Goal: Transaction & Acquisition: Purchase product/service

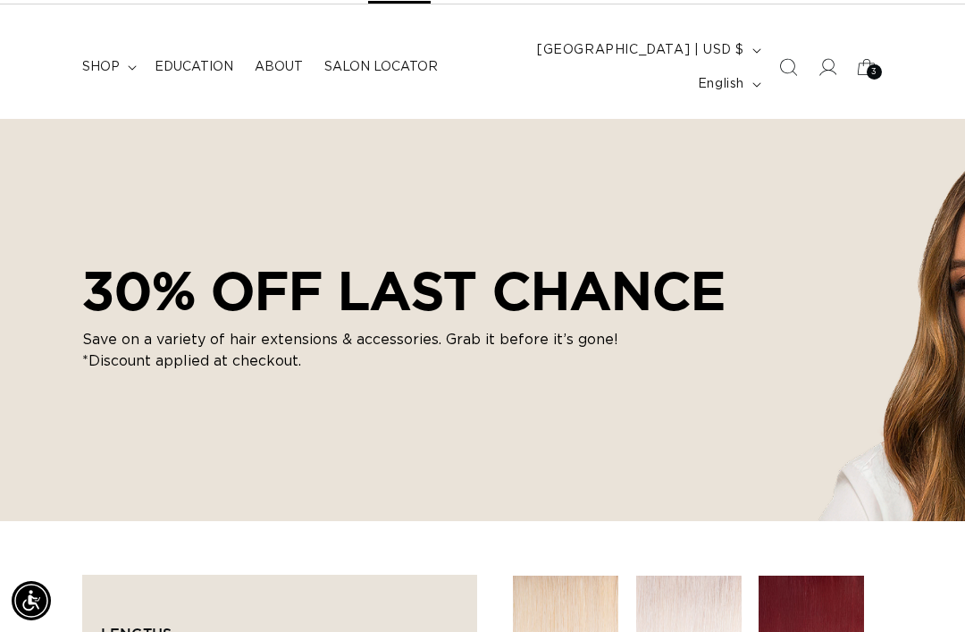
scroll to position [0, 838]
click at [872, 64] on span "3" at bounding box center [874, 71] width 6 height 15
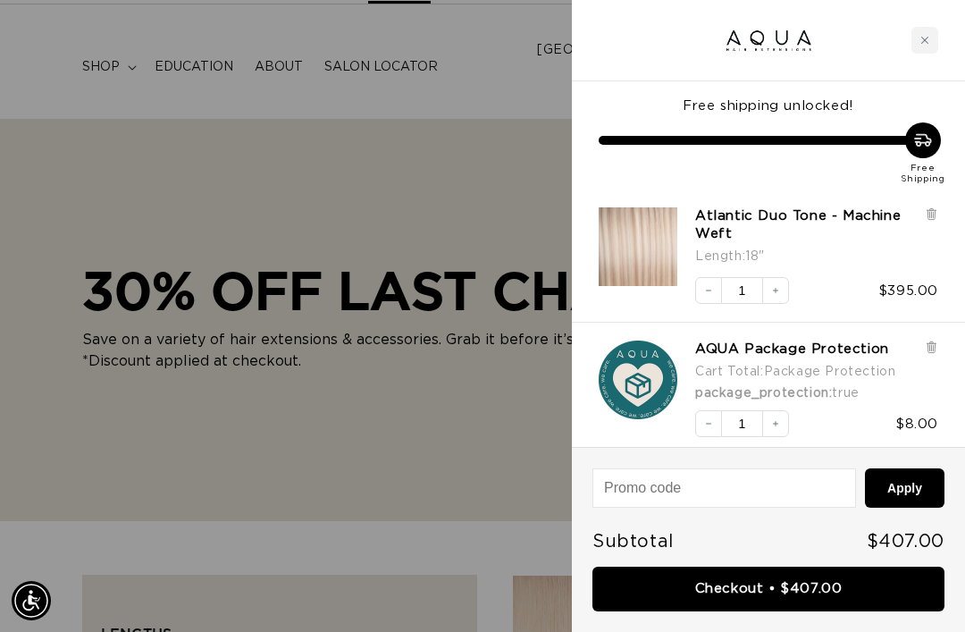
scroll to position [0, 0]
click at [932, 212] on icon at bounding box center [930, 214] width 7 height 9
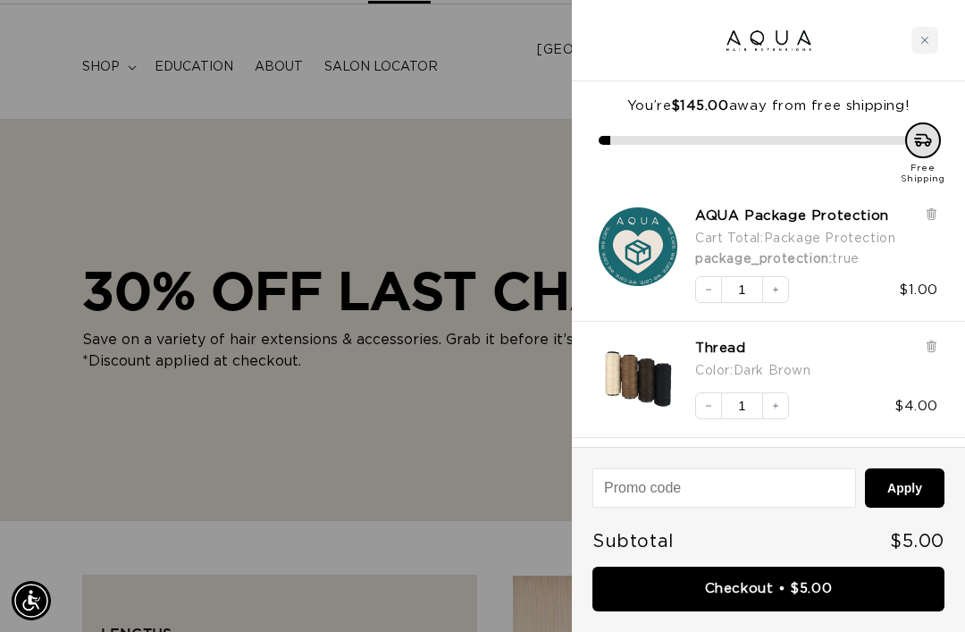
scroll to position [0, 838]
click at [929, 343] on icon at bounding box center [930, 343] width 9 height 0
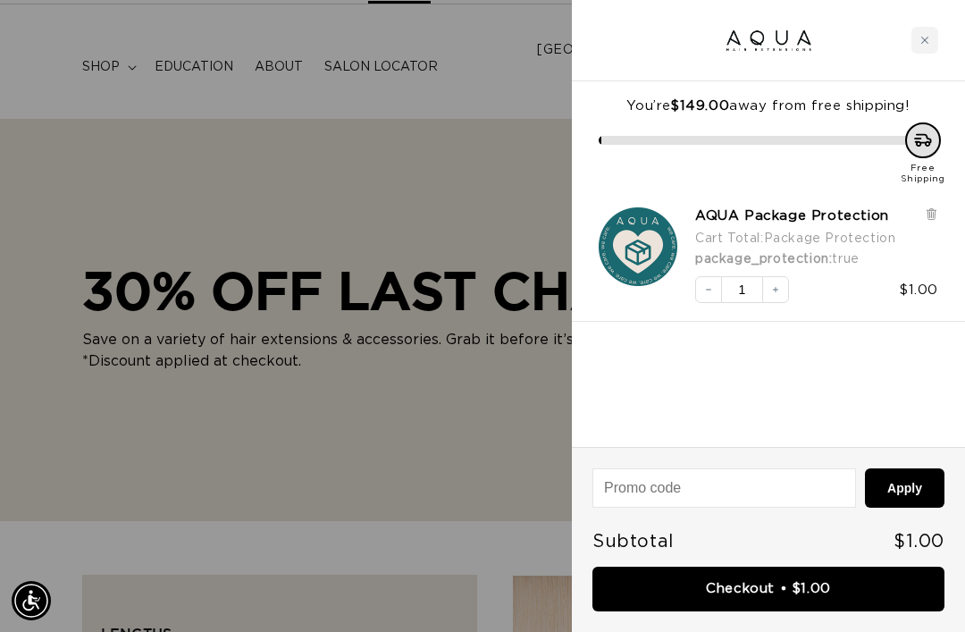
click at [914, 49] on div "Close cart" at bounding box center [924, 40] width 27 height 27
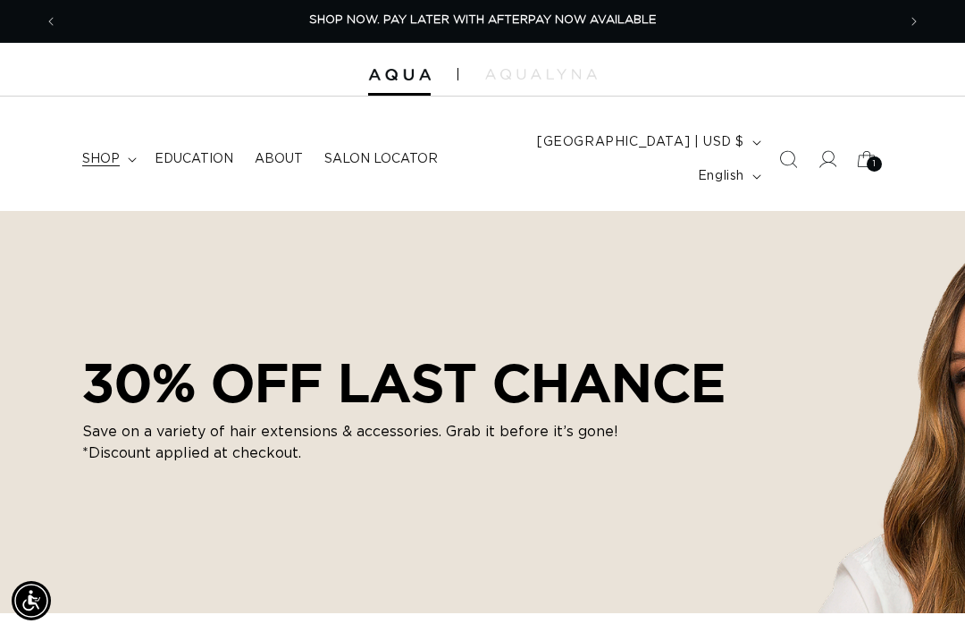
click at [133, 158] on icon at bounding box center [132, 160] width 8 height 4
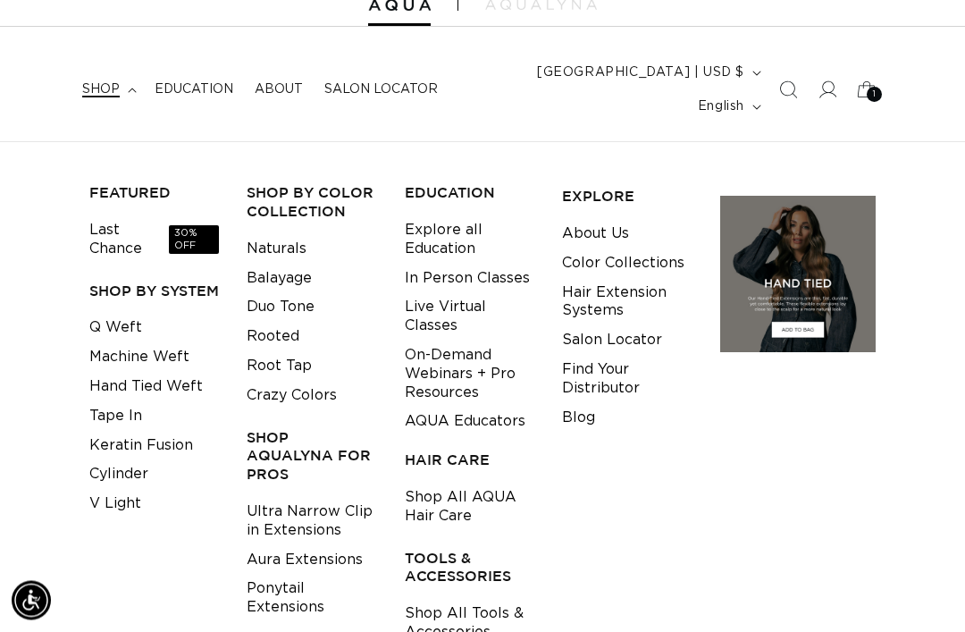
scroll to position [71, 0]
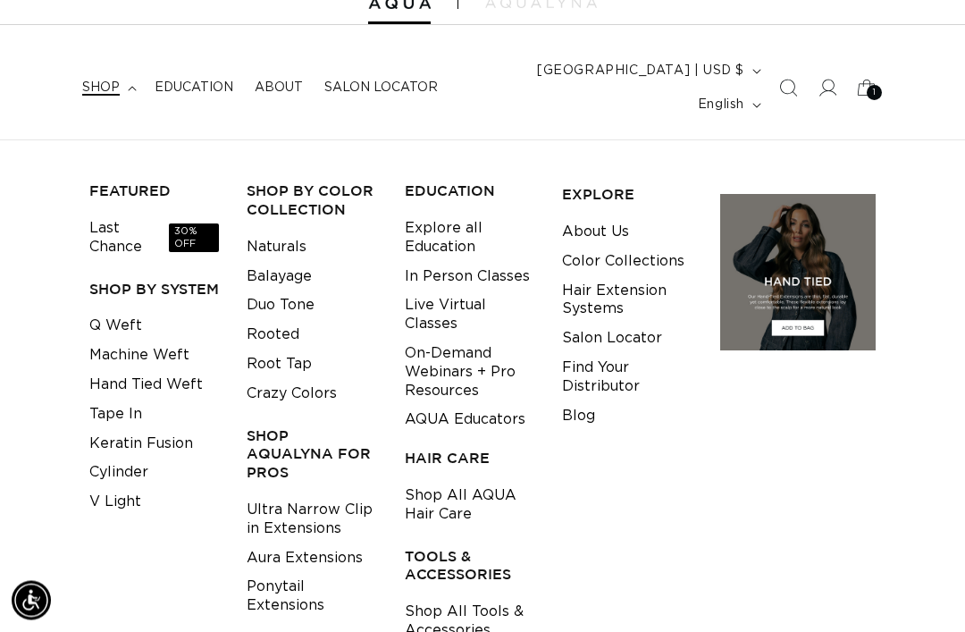
click at [312, 350] on li "Root Tap" at bounding box center [312, 364] width 130 height 29
click at [297, 350] on link "Root Tap" at bounding box center [279, 364] width 65 height 29
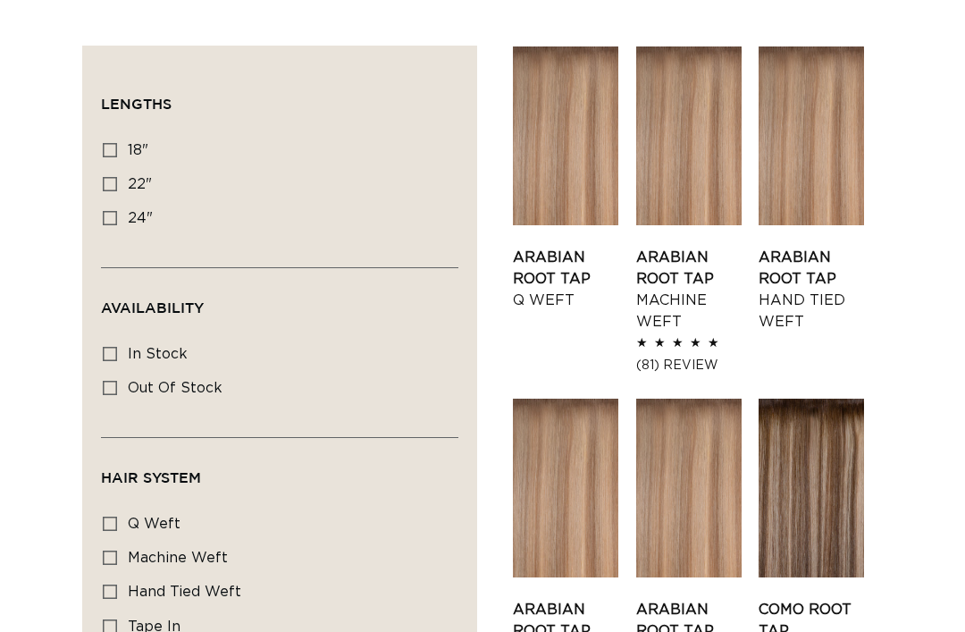
scroll to position [621, 0]
click at [111, 177] on icon at bounding box center [110, 184] width 14 height 14
click at [111, 177] on input "22" 22" (25 products)" at bounding box center [110, 184] width 14 height 14
checkbox input "true"
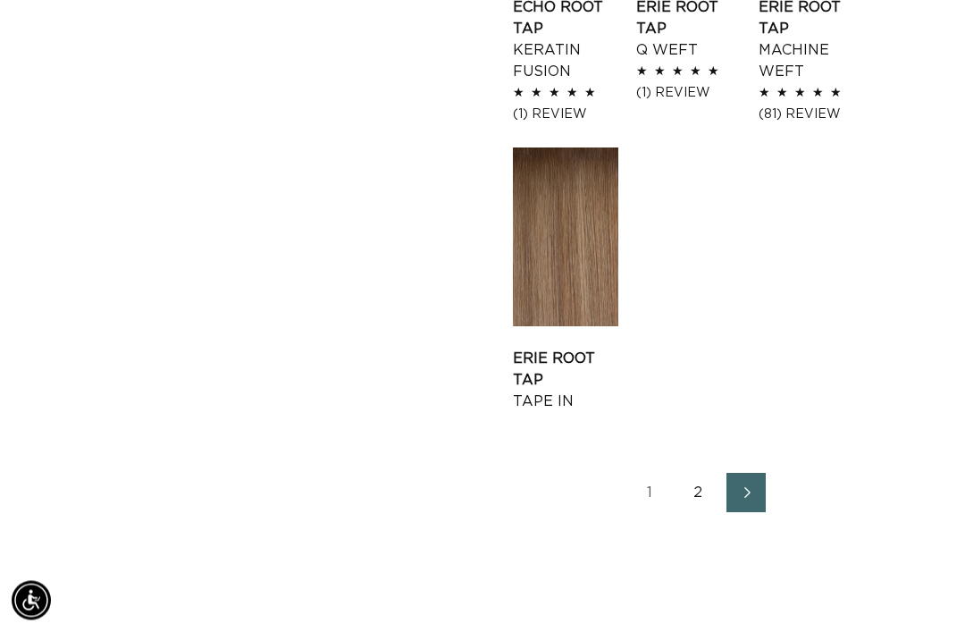
scroll to position [2256, 0]
click at [690, 473] on link "2" at bounding box center [697, 492] width 39 height 39
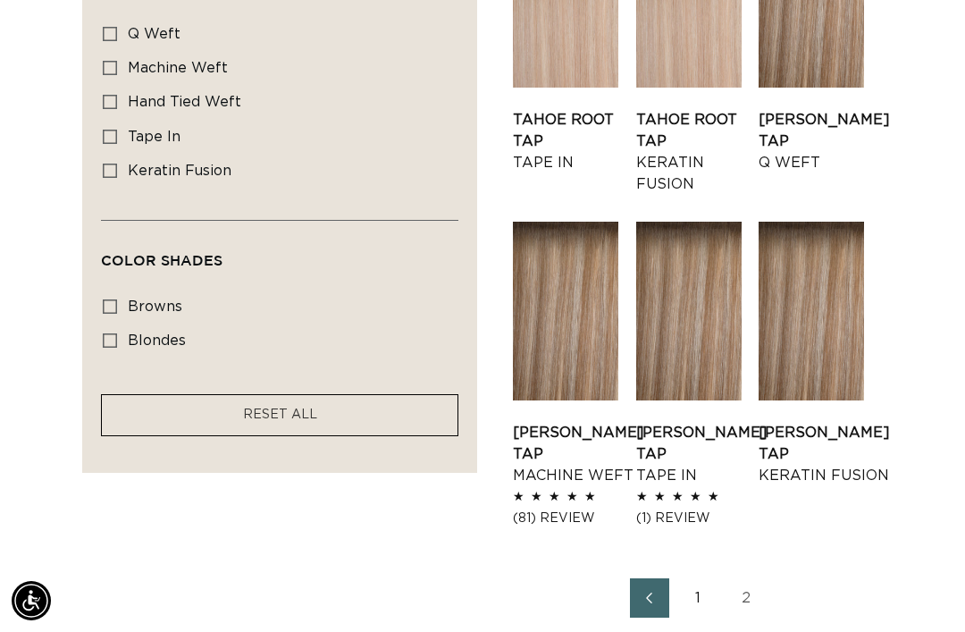
scroll to position [0, 1676]
click at [847, 109] on link "Victoria Root Tap Q Weft" at bounding box center [824, 141] width 131 height 64
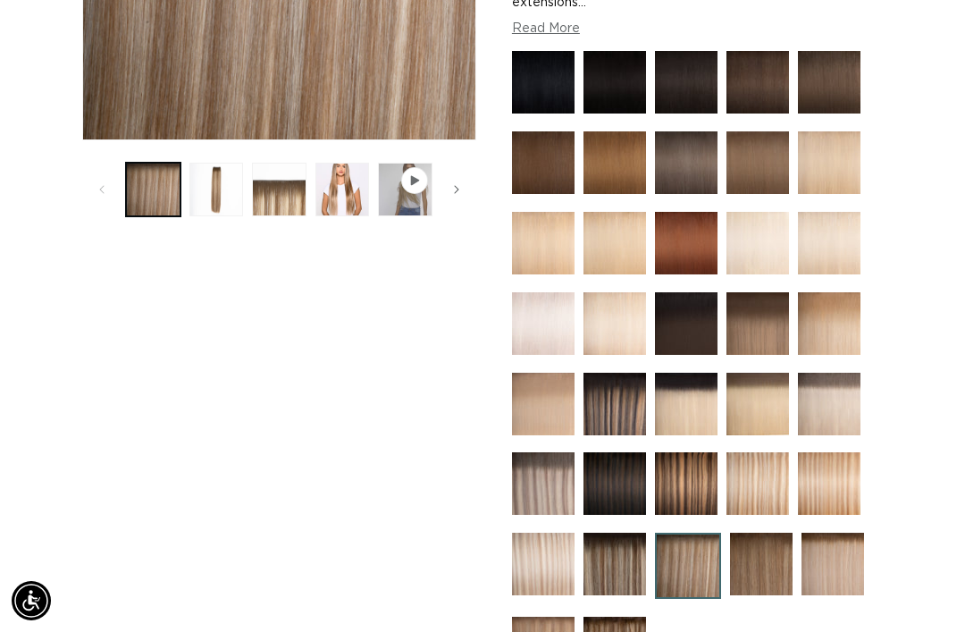
scroll to position [598, 0]
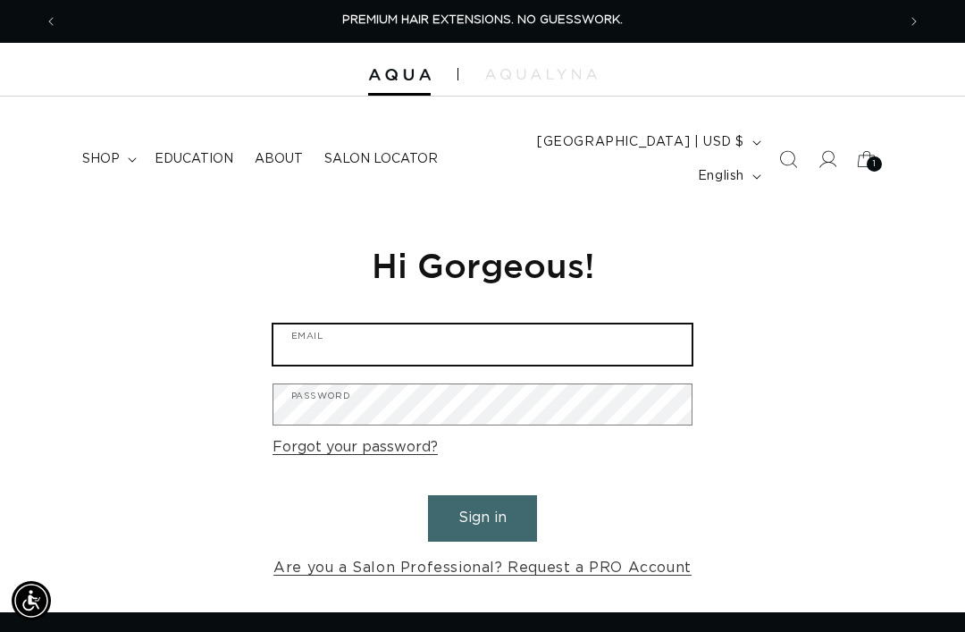
type input "johannaclendenning@yahoo.com"
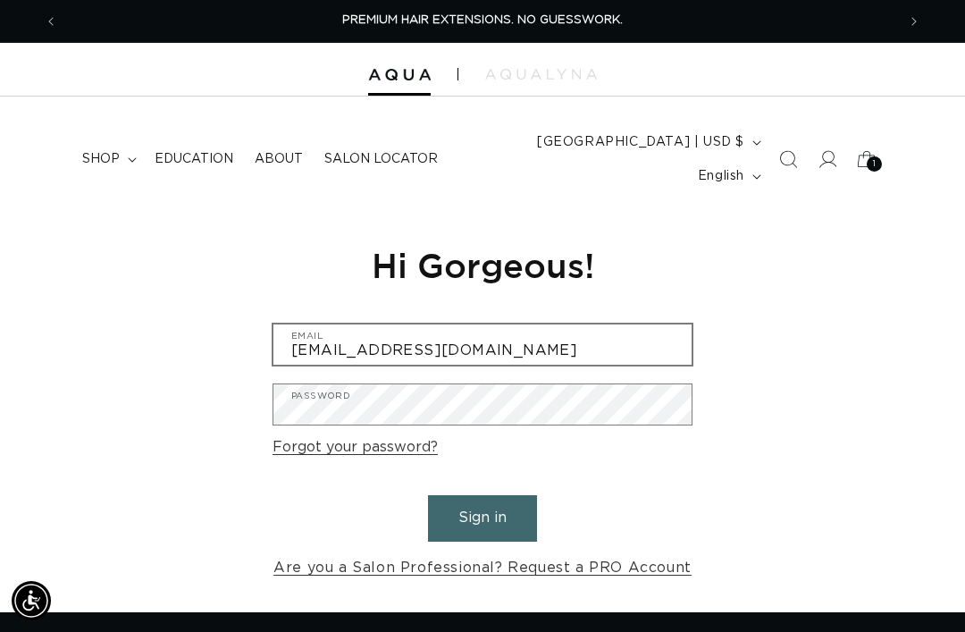
click at [482, 495] on button "Sign in" at bounding box center [482, 518] width 109 height 46
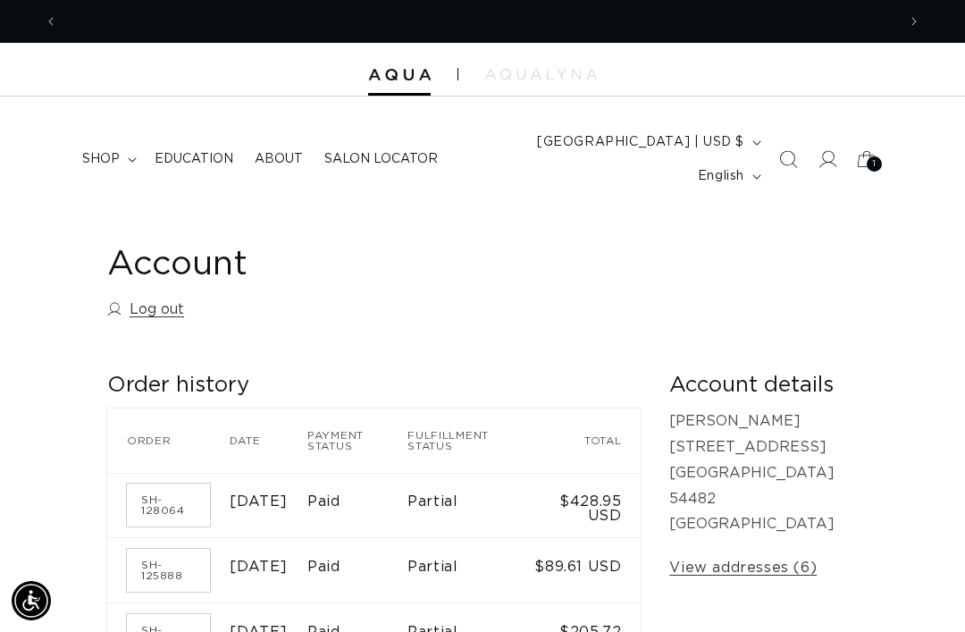
scroll to position [0, 838]
click at [123, 140] on summary "shop" at bounding box center [107, 159] width 72 height 38
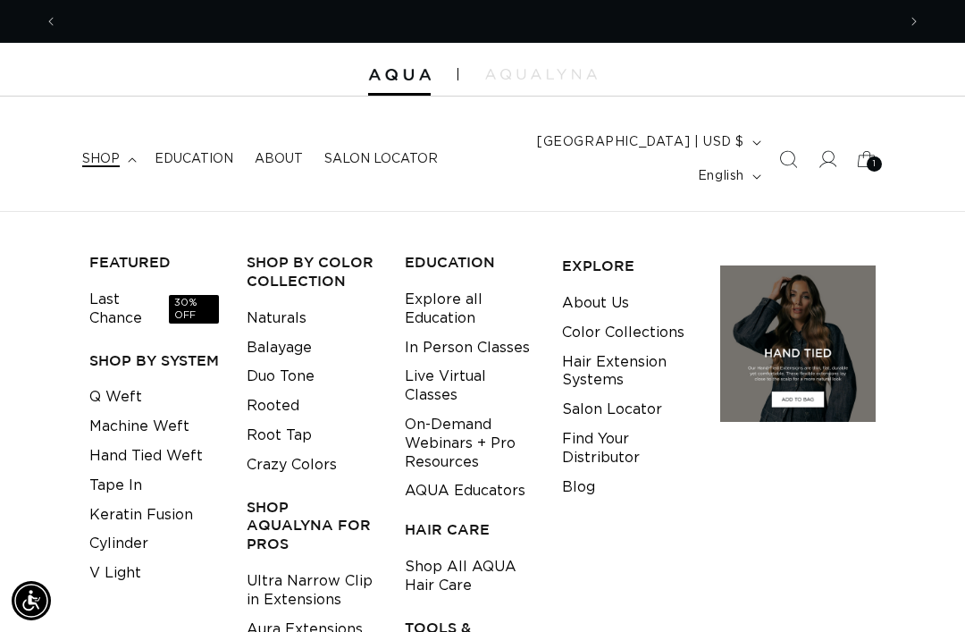
scroll to position [0, 1676]
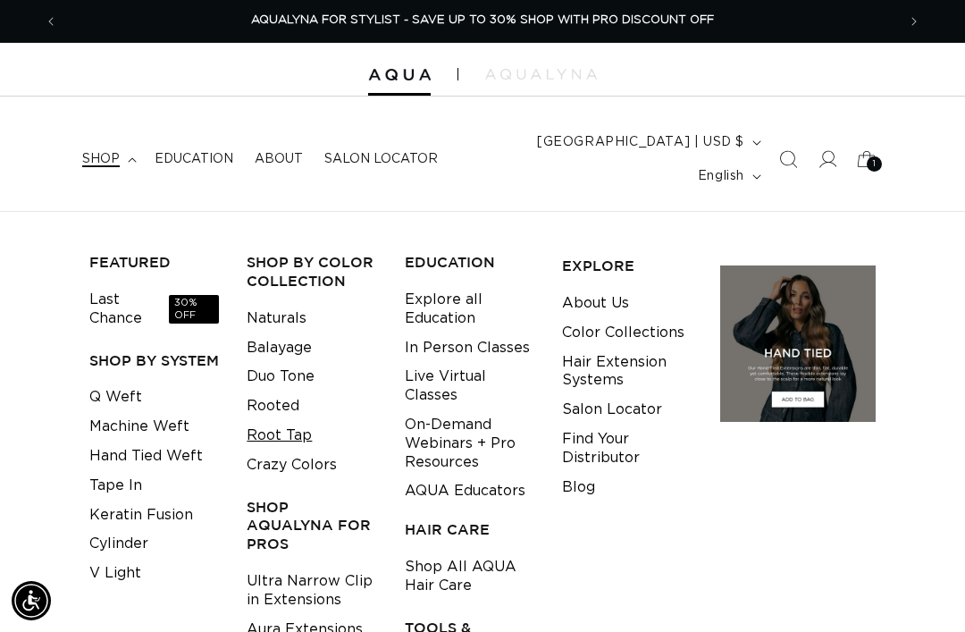
click at [301, 421] on link "Root Tap" at bounding box center [279, 435] width 65 height 29
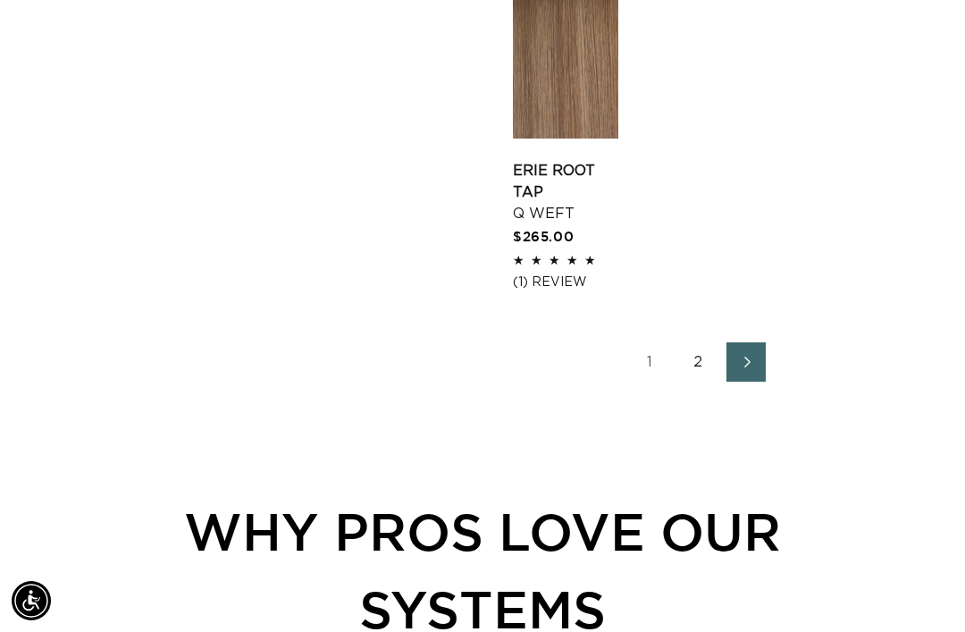
scroll to position [0, 838]
click at [691, 342] on link "2" at bounding box center [697, 361] width 39 height 39
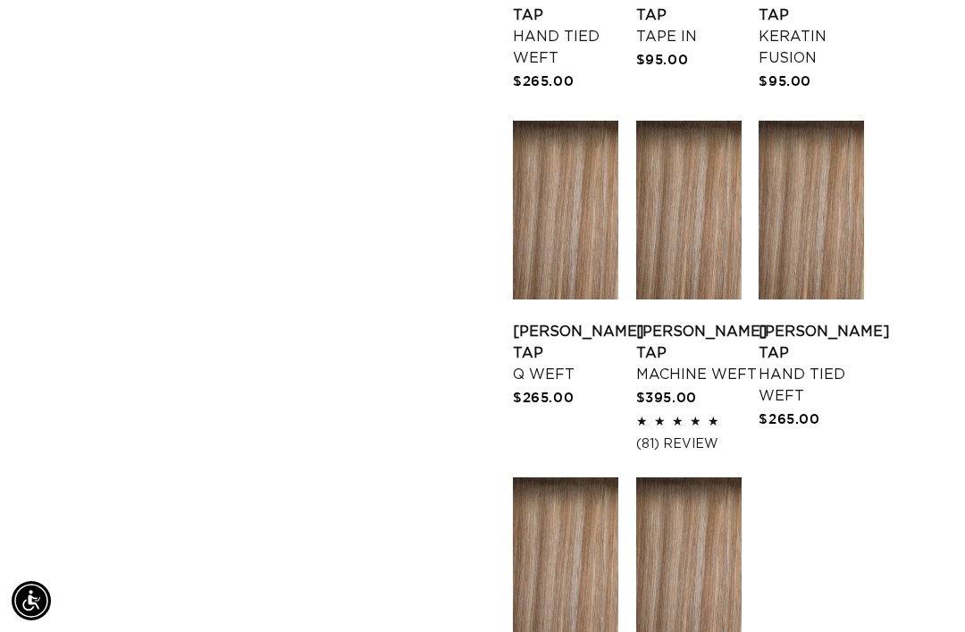
scroll to position [1635, 0]
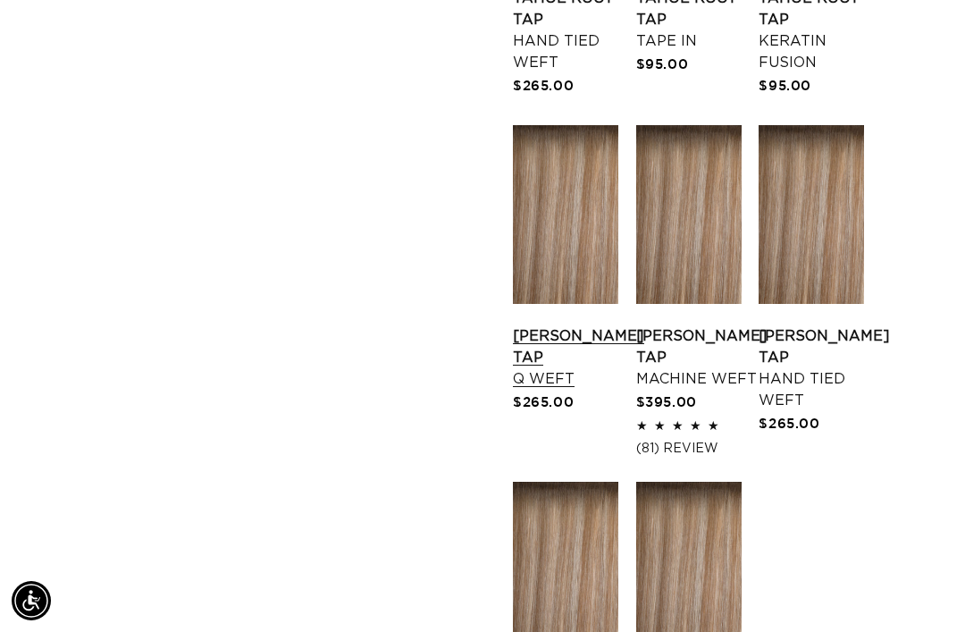
click at [557, 325] on link "Victoria Root Tap Q Weft" at bounding box center [578, 357] width 131 height 64
